Goal: Transaction & Acquisition: Obtain resource

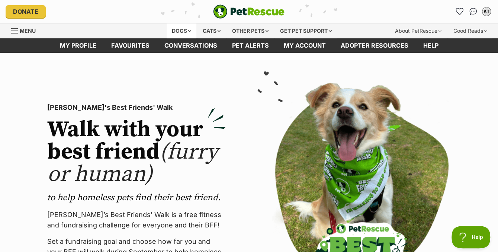
click at [168, 29] on div "Dogs" at bounding box center [182, 30] width 30 height 15
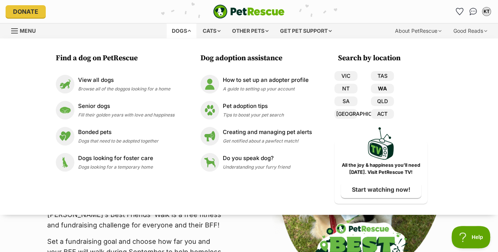
click at [381, 85] on link "WA" at bounding box center [382, 89] width 23 height 10
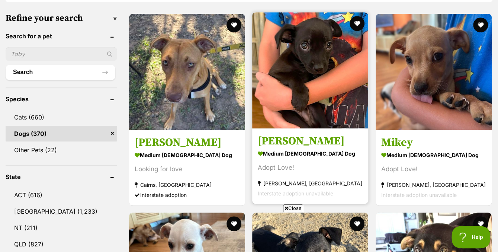
scroll to position [248, 0]
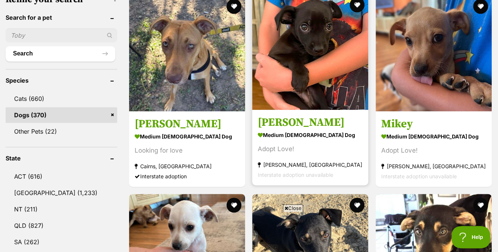
click at [318, 145] on div "Adopt Love!" at bounding box center [310, 149] width 105 height 10
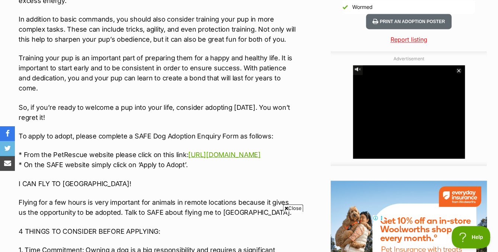
scroll to position [694, 0]
